Goal: Navigation & Orientation: Go to known website

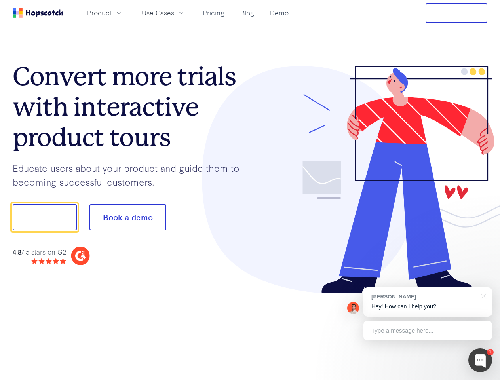
click at [250, 190] on div at bounding box center [368, 179] width 237 height 227
click at [112, 13] on span "Product" at bounding box center [99, 13] width 25 height 10
click at [174, 13] on span "Use Cases" at bounding box center [158, 13] width 32 height 10
click at [456, 13] on button "Free Trial" at bounding box center [456, 13] width 62 height 20
click at [44, 217] on button "Show me!" at bounding box center [45, 217] width 64 height 26
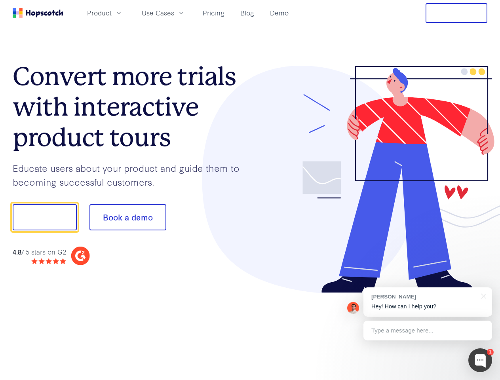
click at [127, 217] on button "Book a demo" at bounding box center [127, 217] width 77 height 26
click at [480, 360] on div at bounding box center [480, 360] width 24 height 24
click at [427, 302] on div "[PERSON_NAME] Hey! How can I help you?" at bounding box center [427, 301] width 129 height 29
click at [482, 379] on div "1 [PERSON_NAME] Hey! How can I help you? Type a message here... Free live chat …" at bounding box center [250, 380] width 500 height 0
click at [427, 330] on div at bounding box center [417, 216] width 148 height 264
